Goal: Transaction & Acquisition: Subscribe to service/newsletter

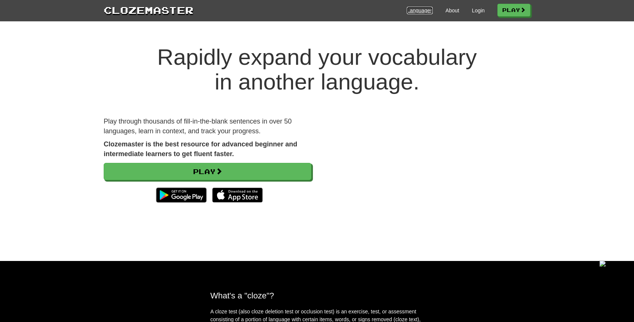
click at [415, 11] on link "Languages" at bounding box center [420, 10] width 26 height 7
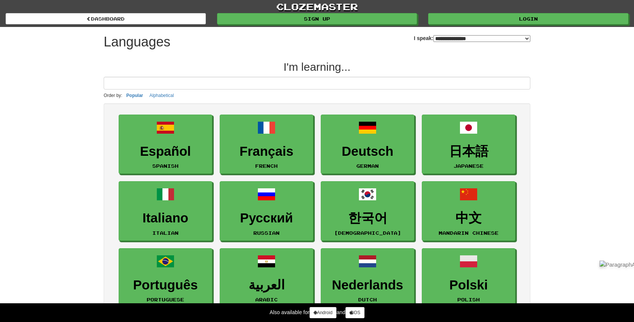
select select "*******"
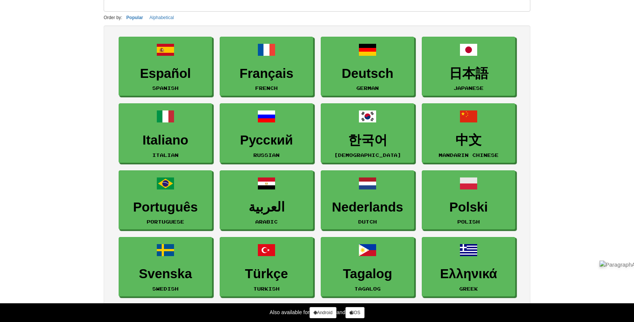
scroll to position [66, 0]
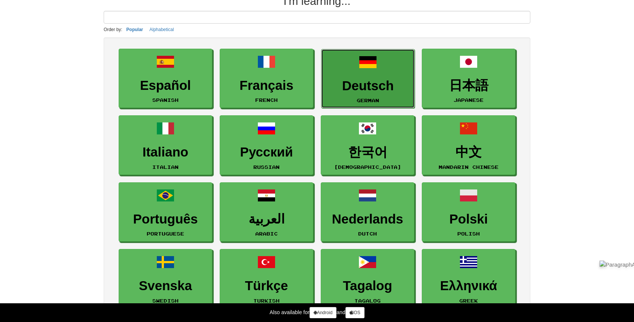
click at [370, 94] on link "Deutsch German" at bounding box center [368, 79] width 94 height 60
